Goal: Navigation & Orientation: Find specific page/section

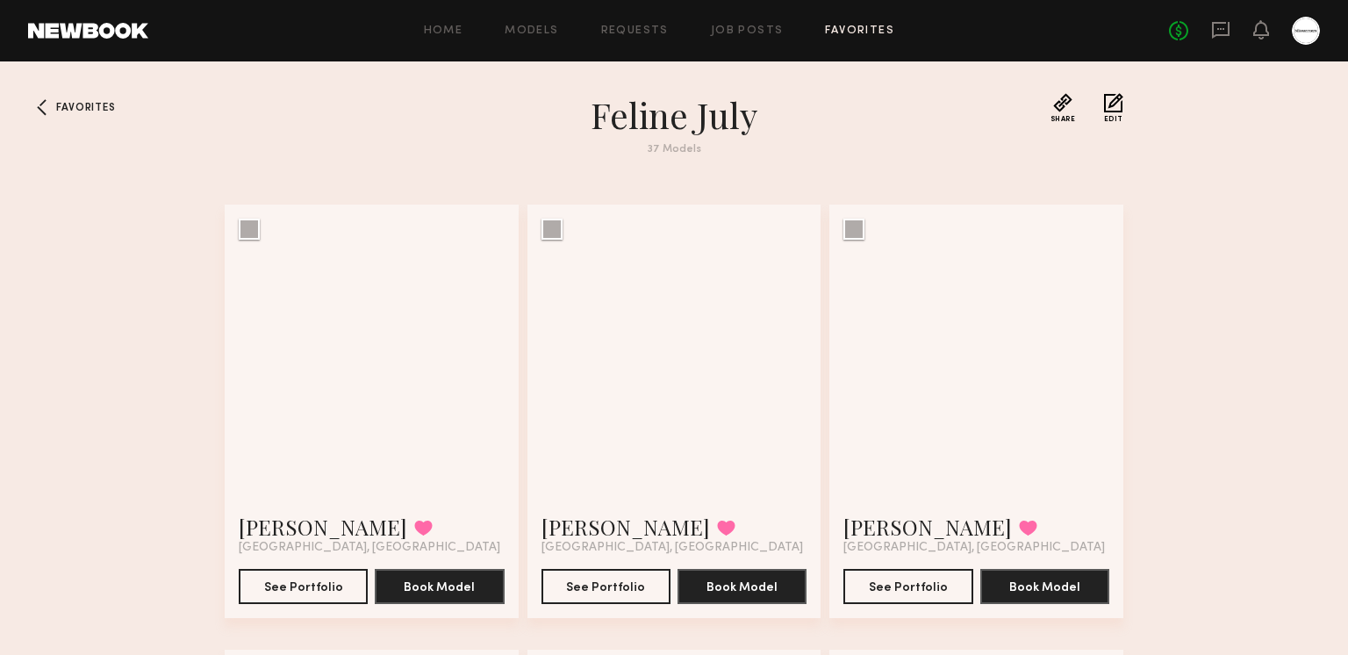
click at [851, 30] on link "Favorites" at bounding box center [859, 30] width 69 height 11
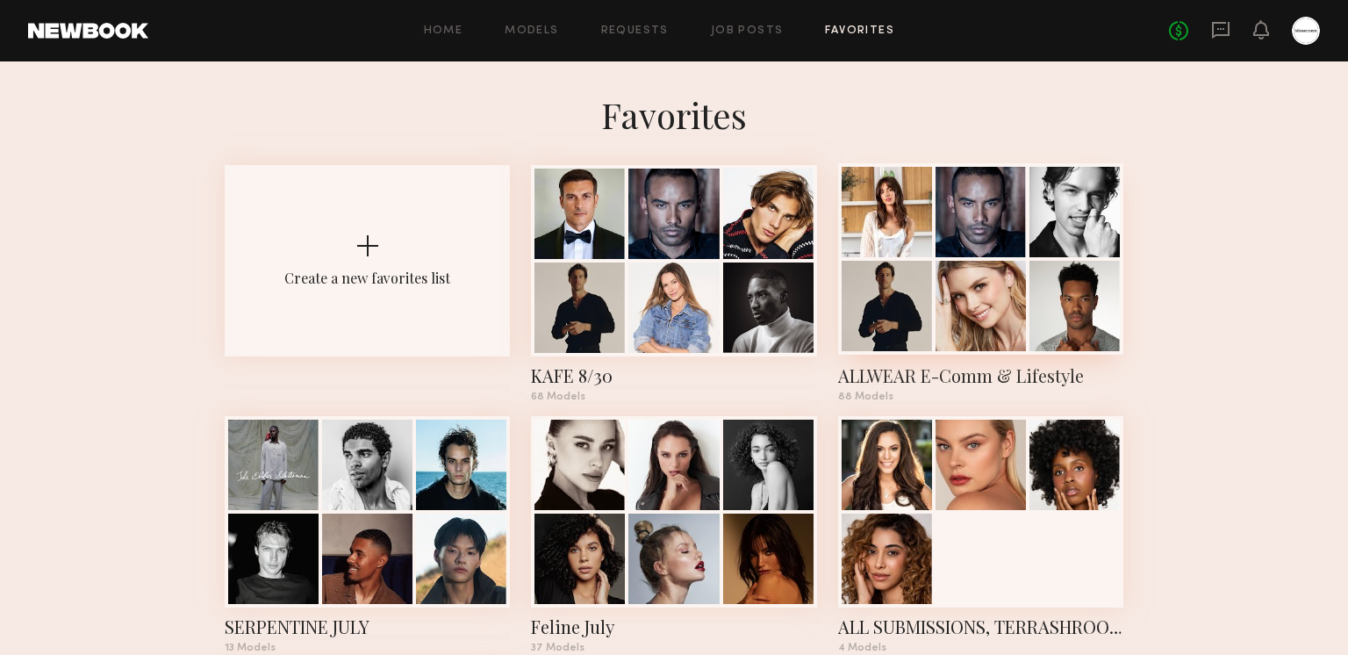
click at [947, 254] on div at bounding box center [980, 212] width 90 height 90
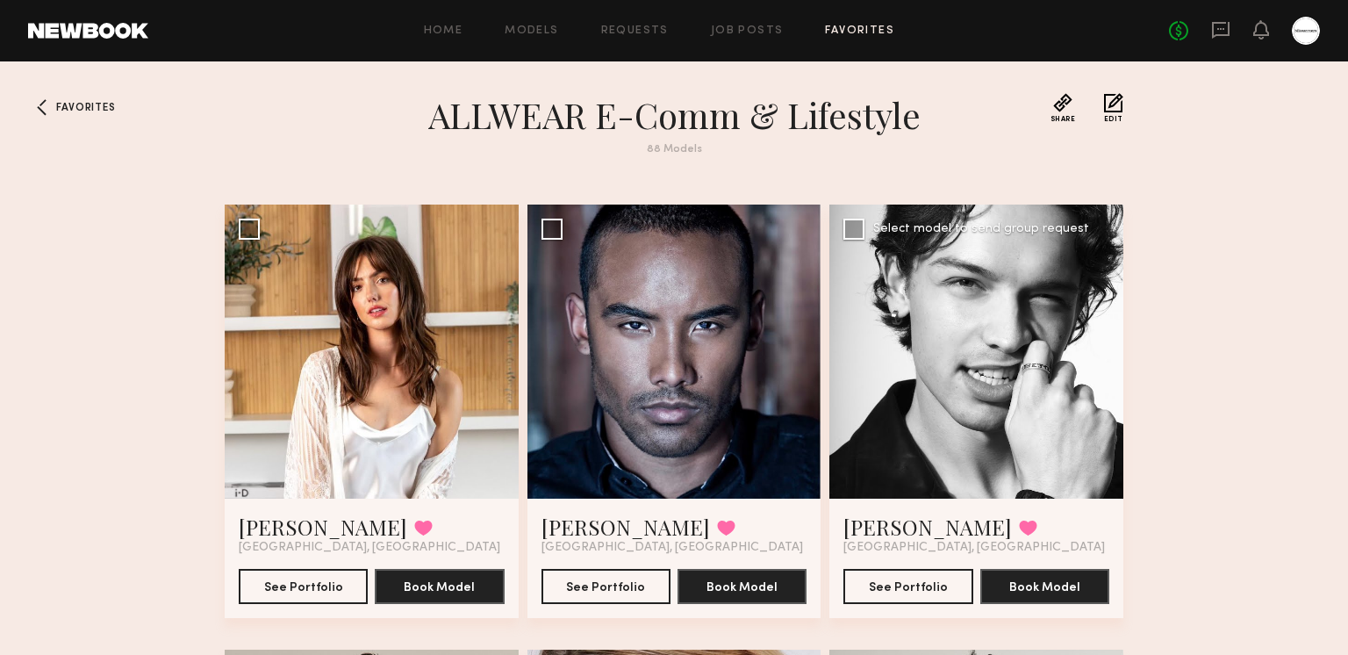
click at [836, 528] on div "Sawyer E. Favorited San Diego, CA See Portfolio Book Model" at bounding box center [976, 557] width 294 height 119
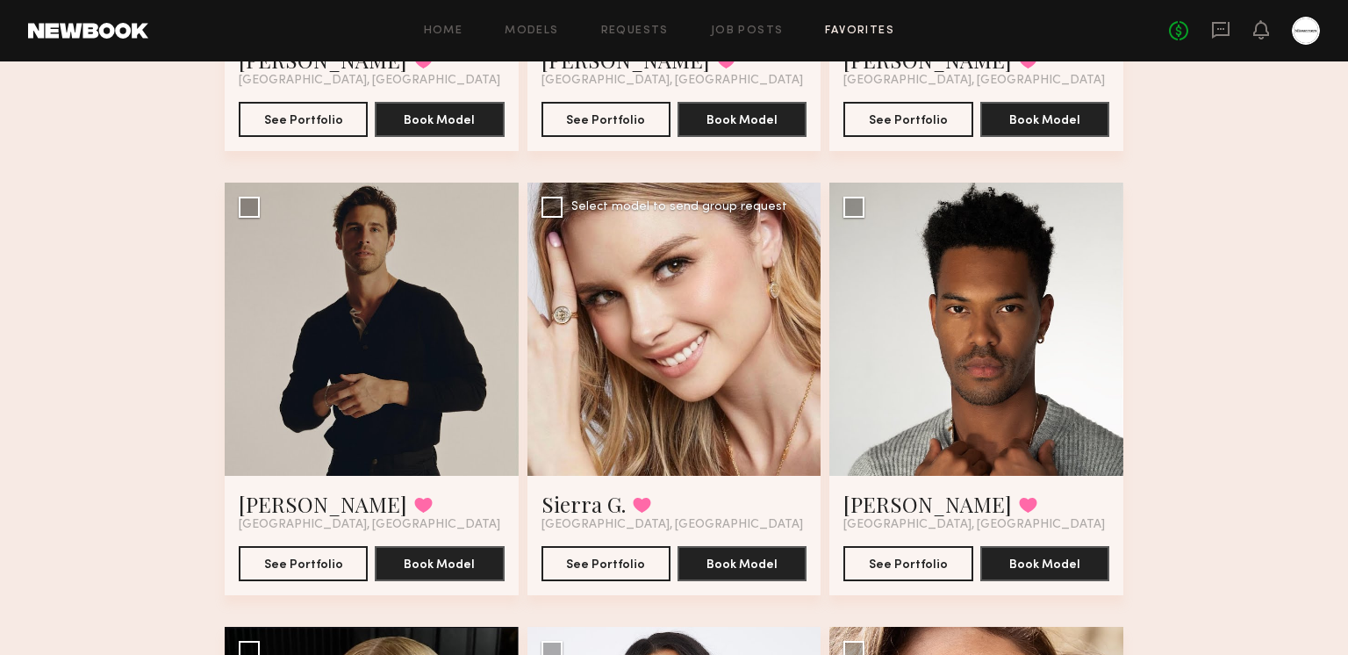
click at [627, 563] on div "Sierra G. Favorited Los Angeles, CA See Portfolio Book Model" at bounding box center [674, 389] width 294 height 413
click at [617, 563] on button "See Portfolio" at bounding box center [605, 562] width 129 height 35
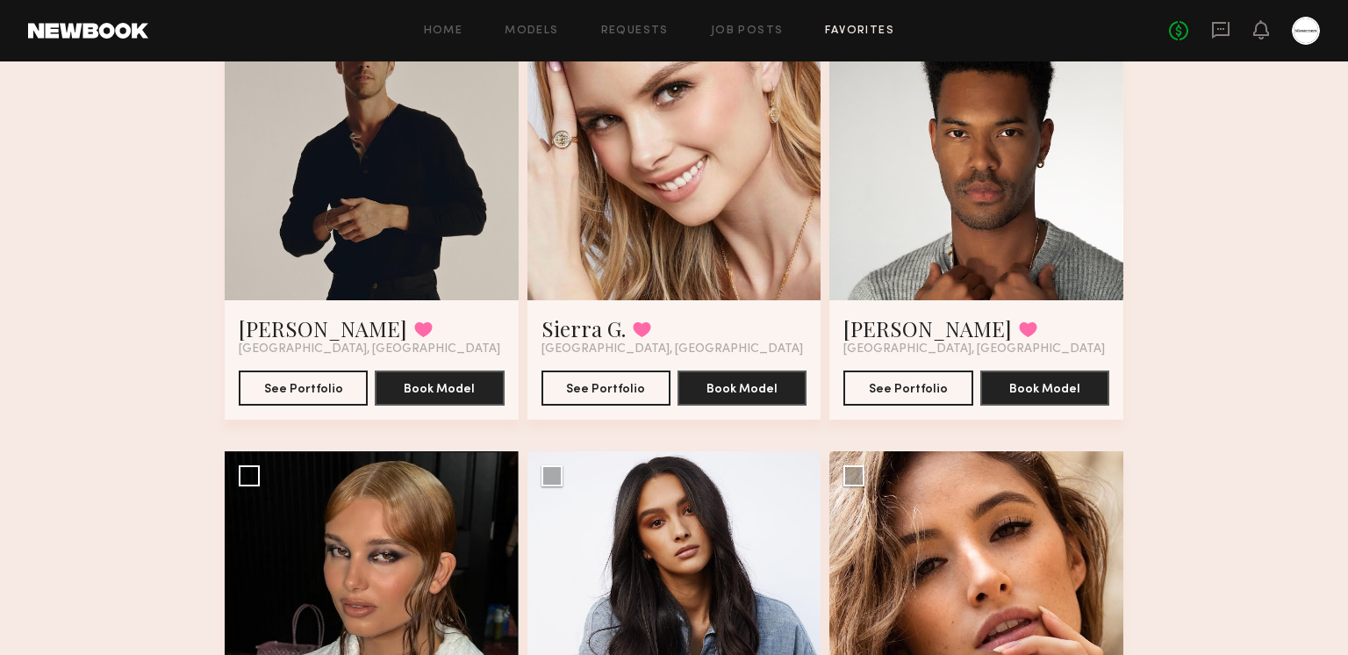
scroll to position [1976, 0]
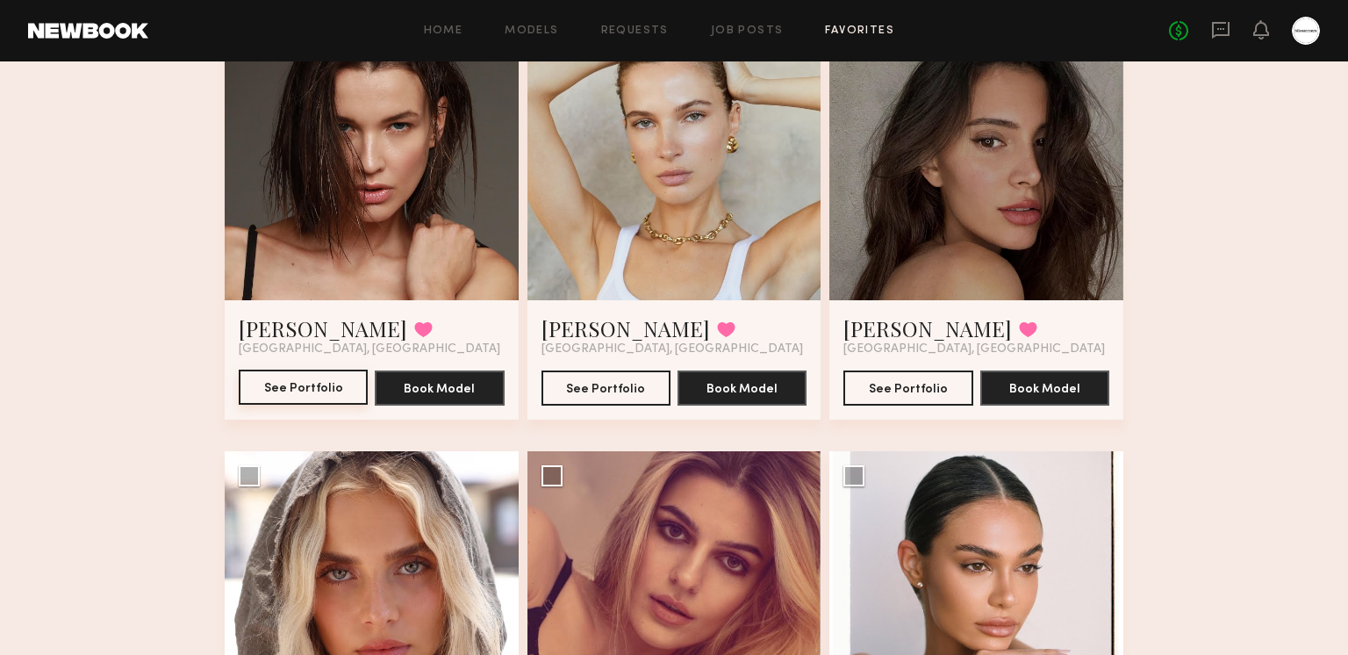
click at [276, 381] on button "See Portfolio" at bounding box center [303, 386] width 129 height 35
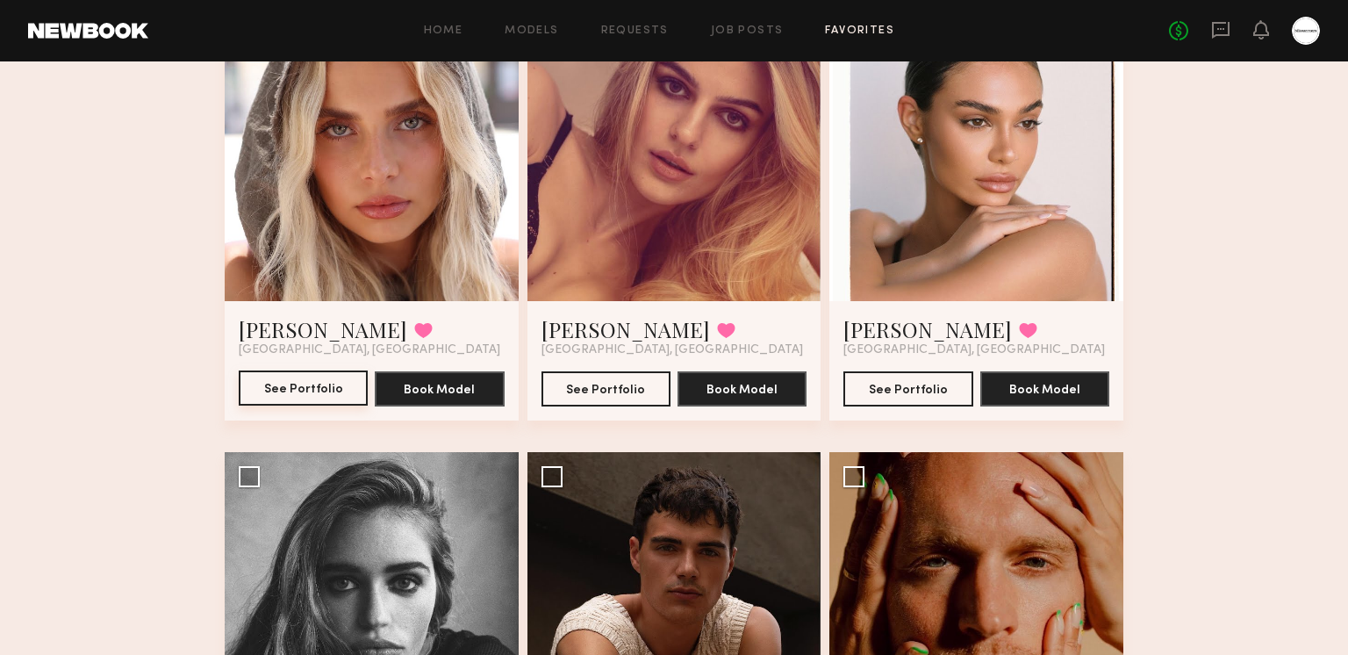
click at [304, 383] on button "See Portfolio" at bounding box center [303, 387] width 129 height 35
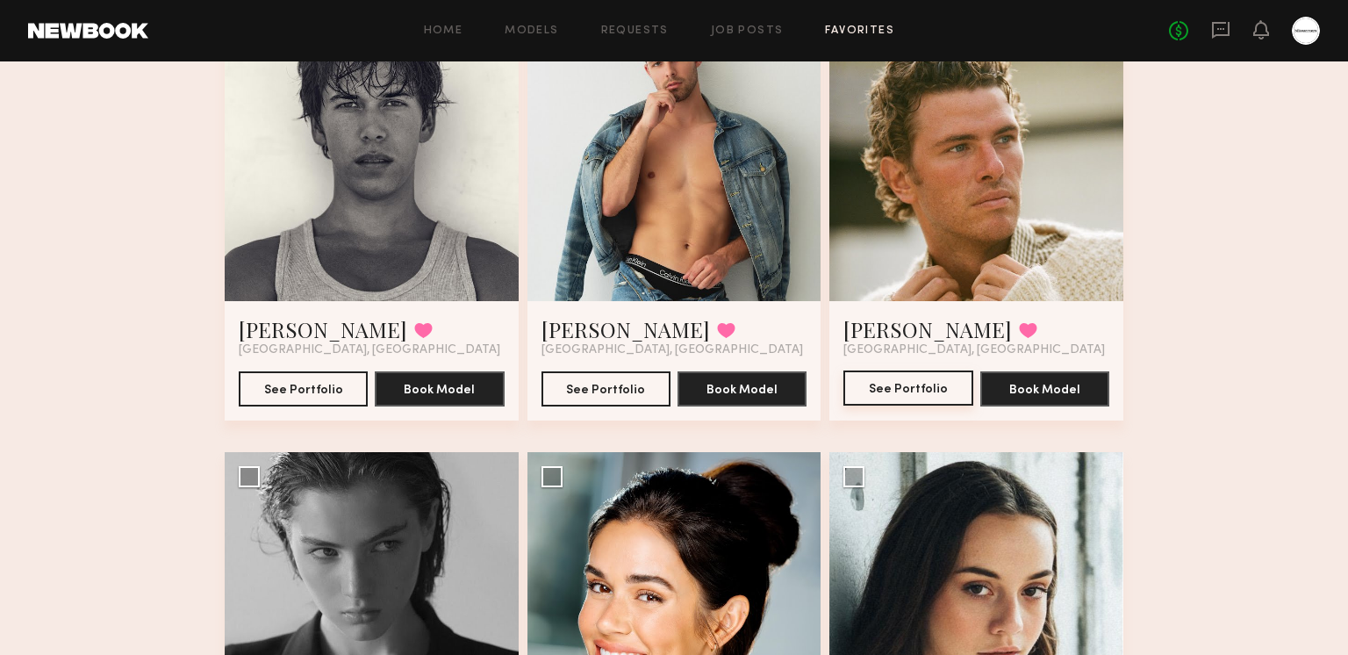
click at [934, 387] on button "See Portfolio" at bounding box center [907, 387] width 129 height 35
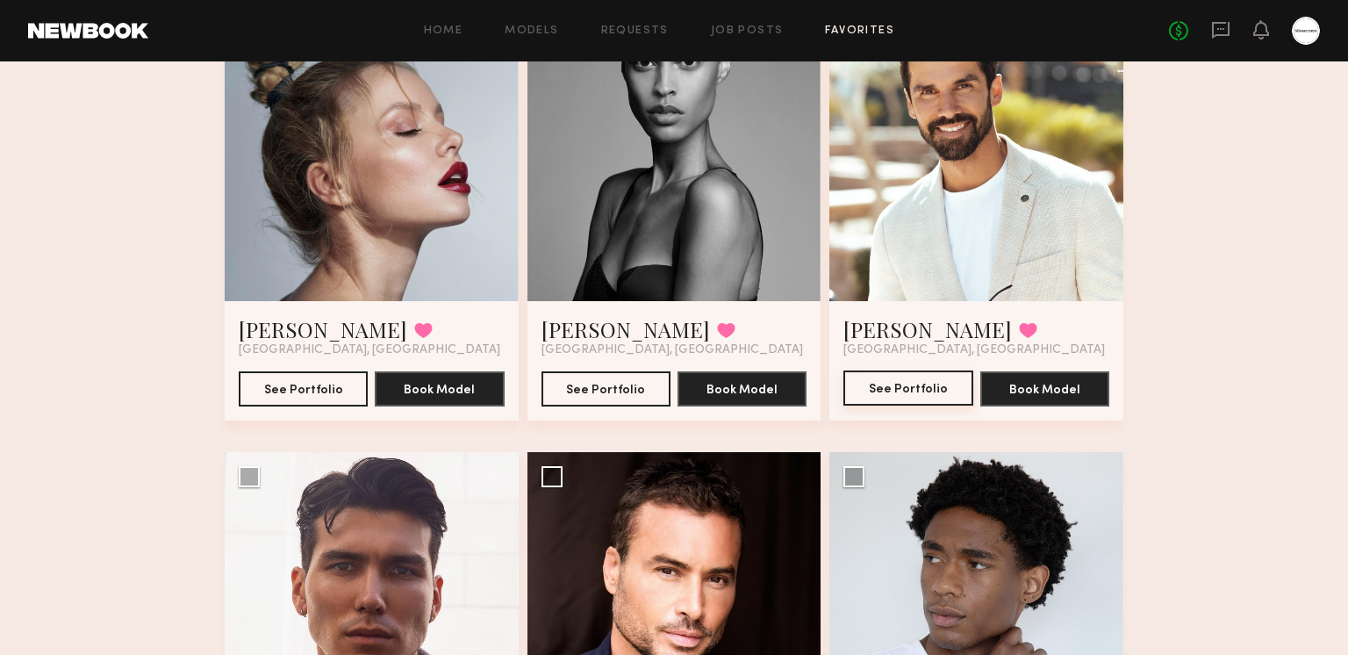
click at [935, 384] on button "See Portfolio" at bounding box center [907, 387] width 129 height 35
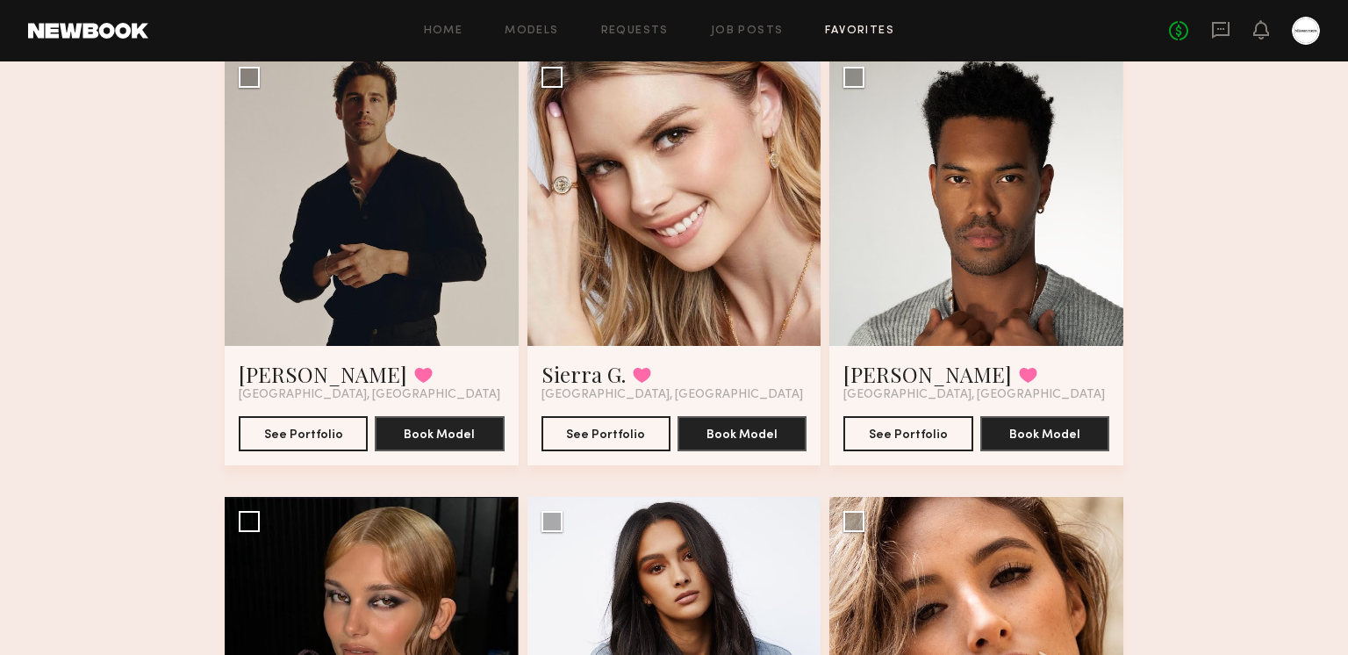
scroll to position [594, 0]
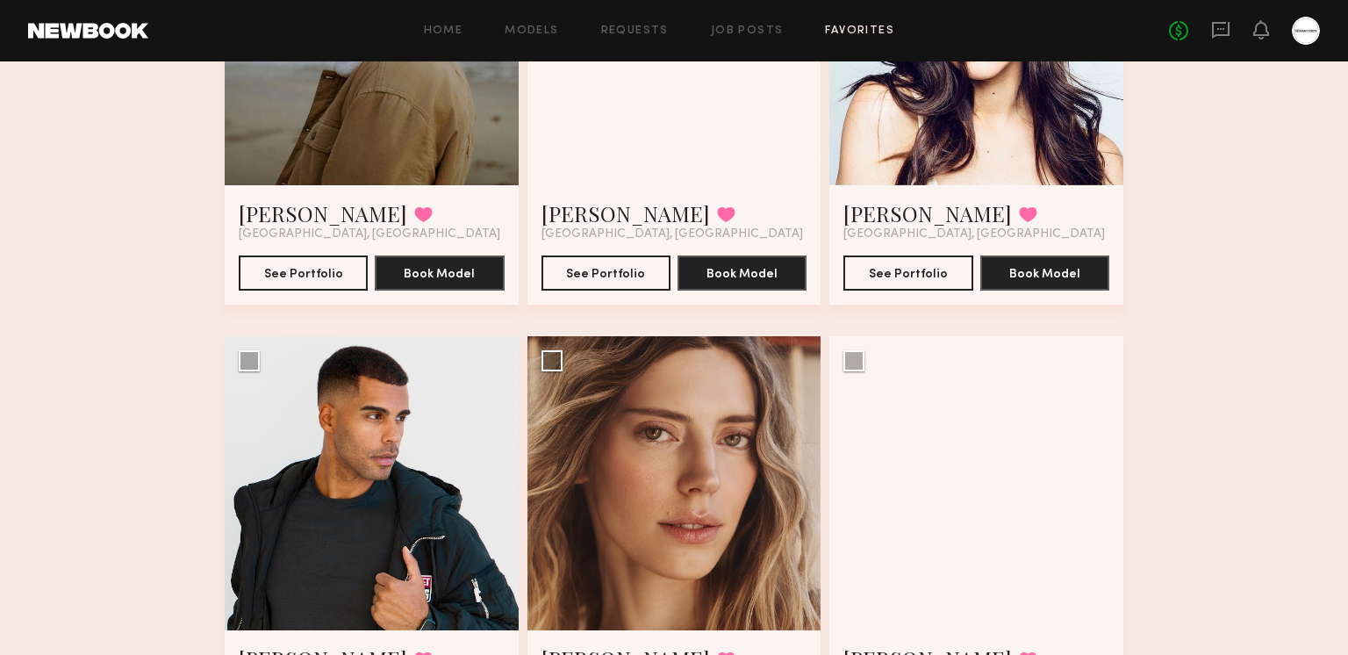
scroll to position [10868, 0]
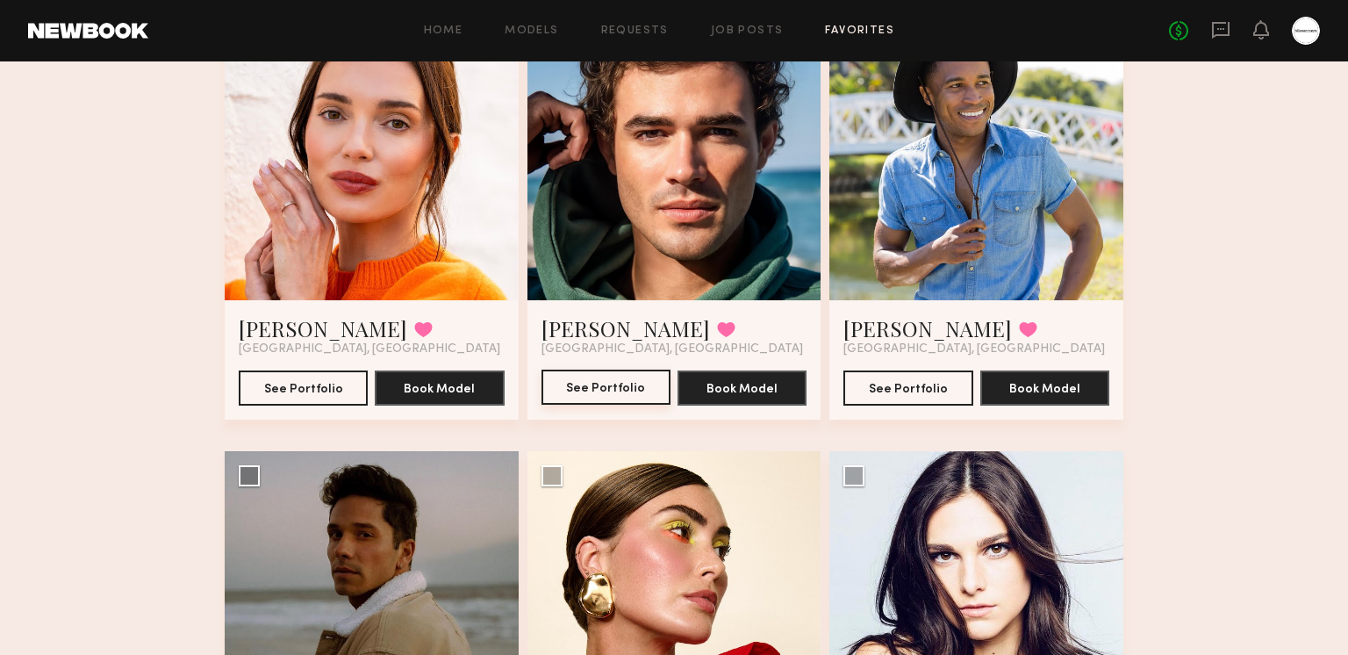
click at [588, 392] on button "See Portfolio" at bounding box center [605, 386] width 129 height 35
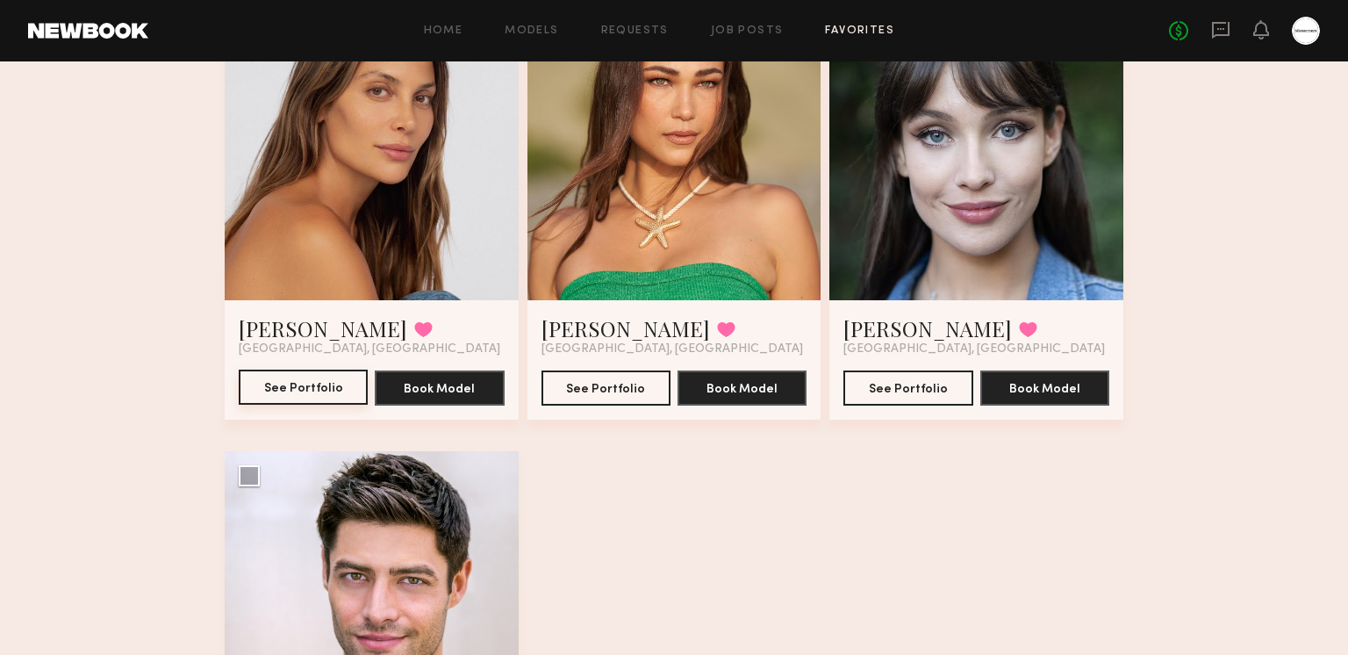
click at [317, 388] on button "See Portfolio" at bounding box center [303, 386] width 129 height 35
